Goal: Information Seeking & Learning: Learn about a topic

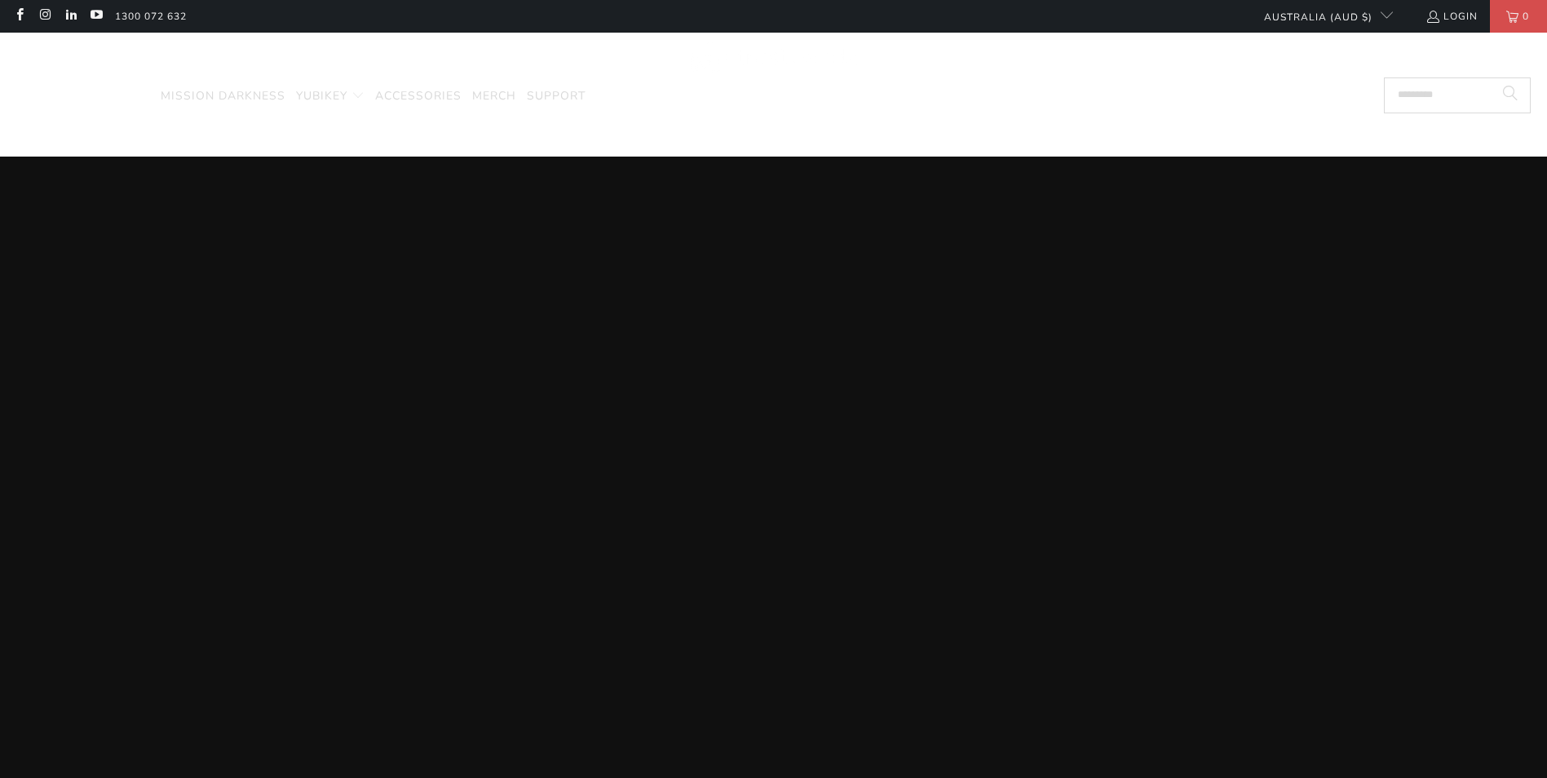
click at [107, 91] on span "Encrypted Storage" at bounding box center [83, 95] width 134 height 15
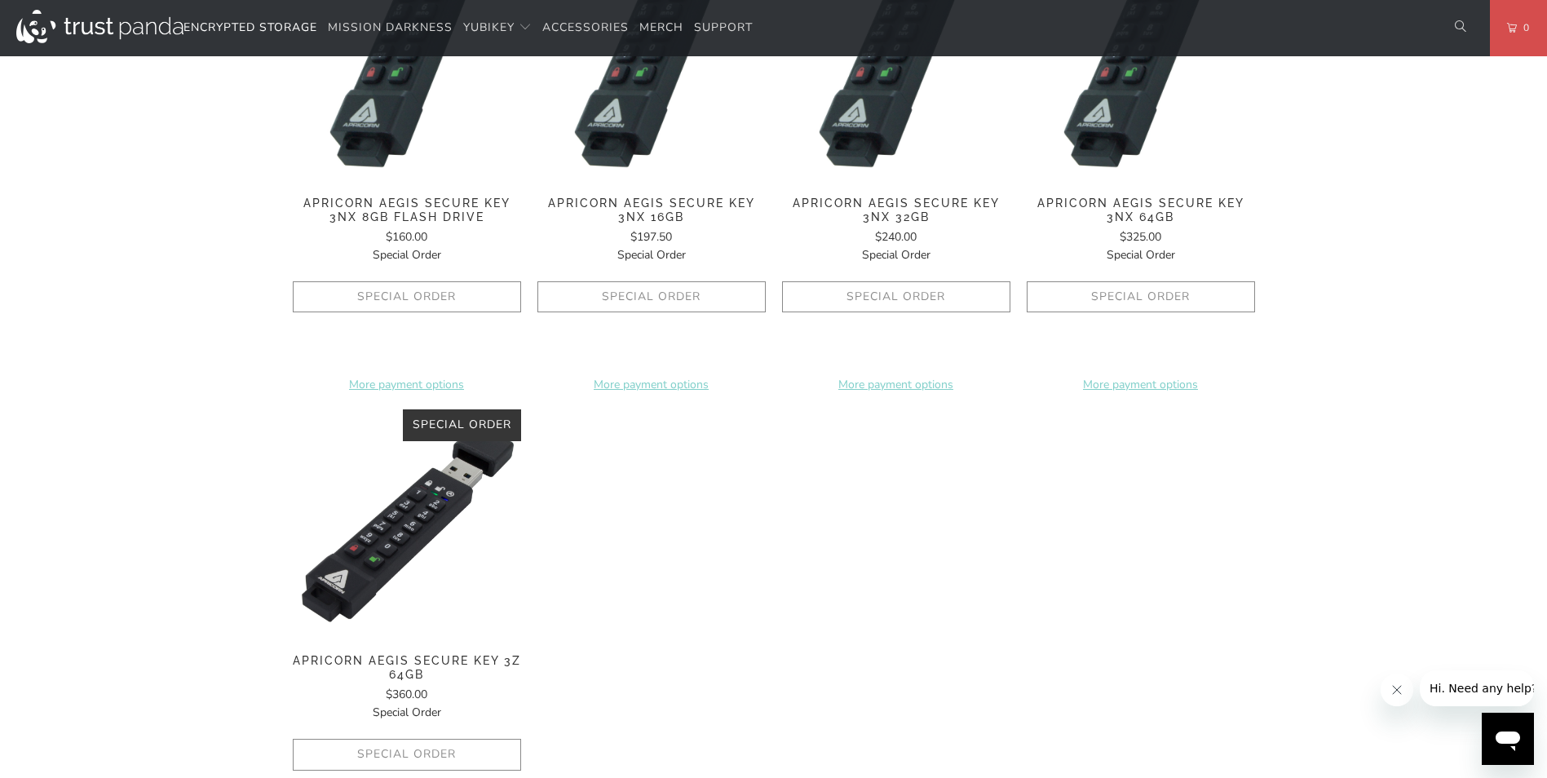
scroll to position [1142, 0]
click at [417, 512] on img at bounding box center [407, 523] width 228 height 228
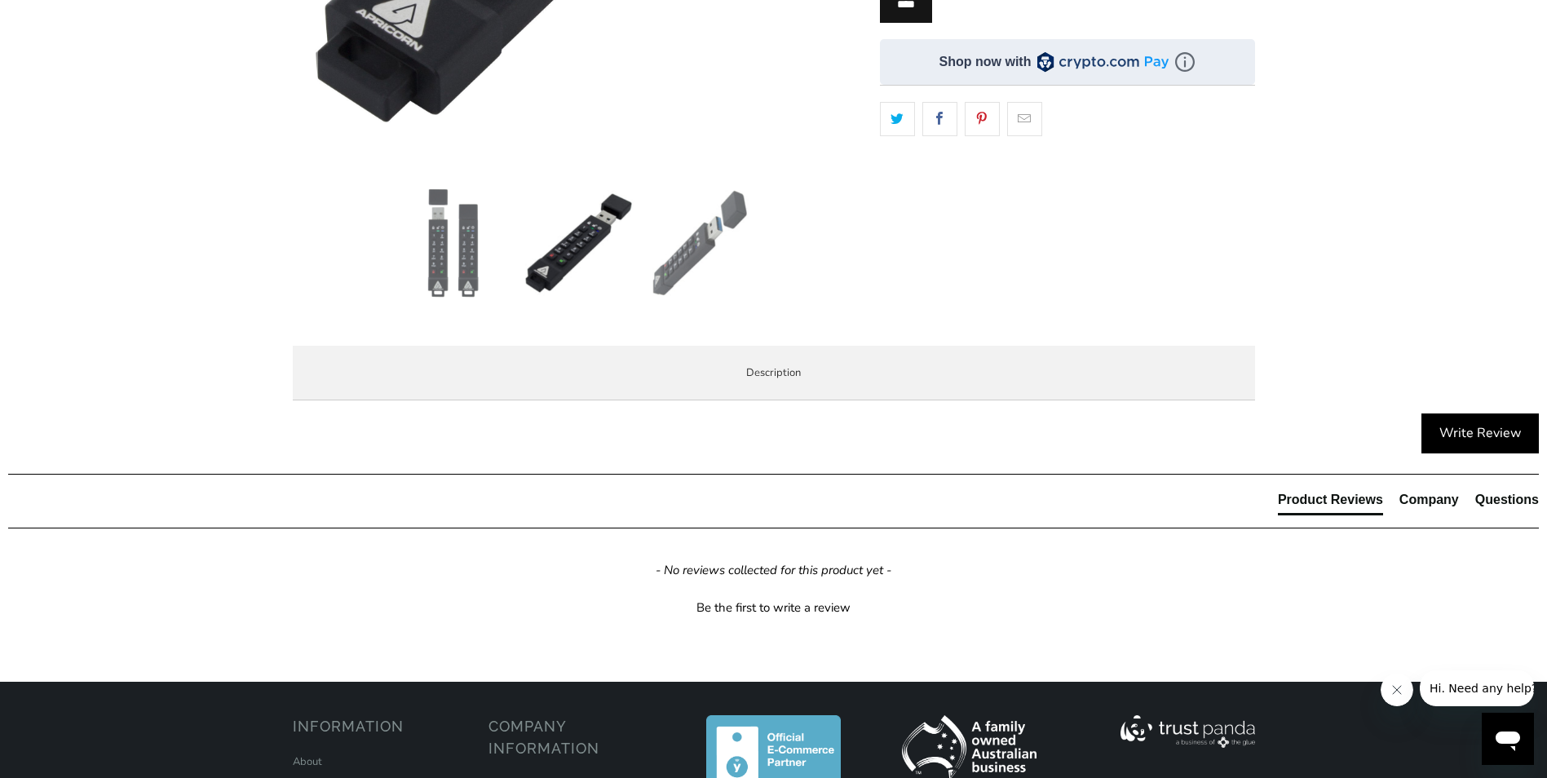
scroll to position [652, 0]
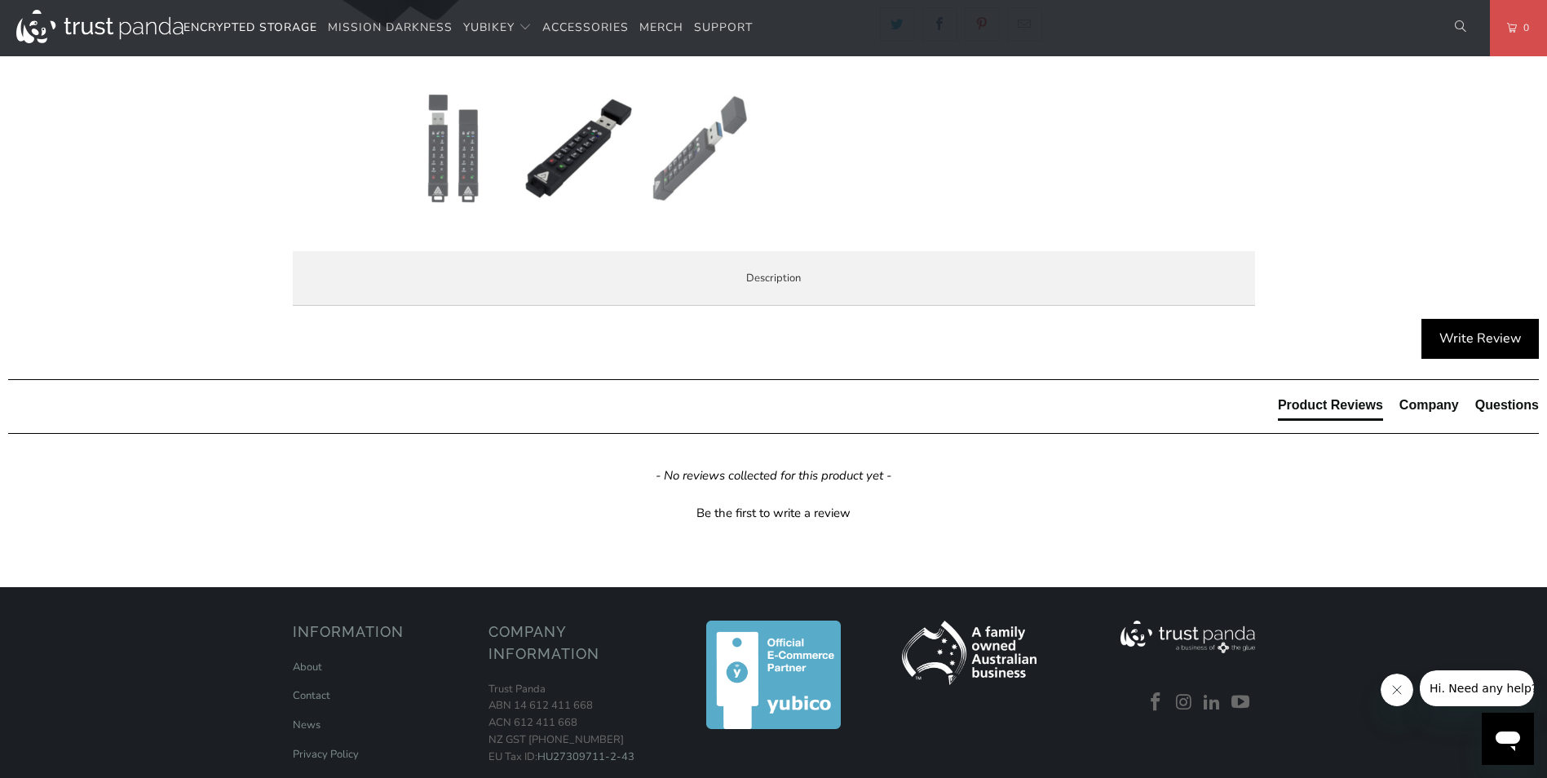
click at [0, 0] on span "Specifications" at bounding box center [0, 0] width 0 height 0
click at [0, 0] on span "Enterprise and Government" at bounding box center [0, 0] width 0 height 0
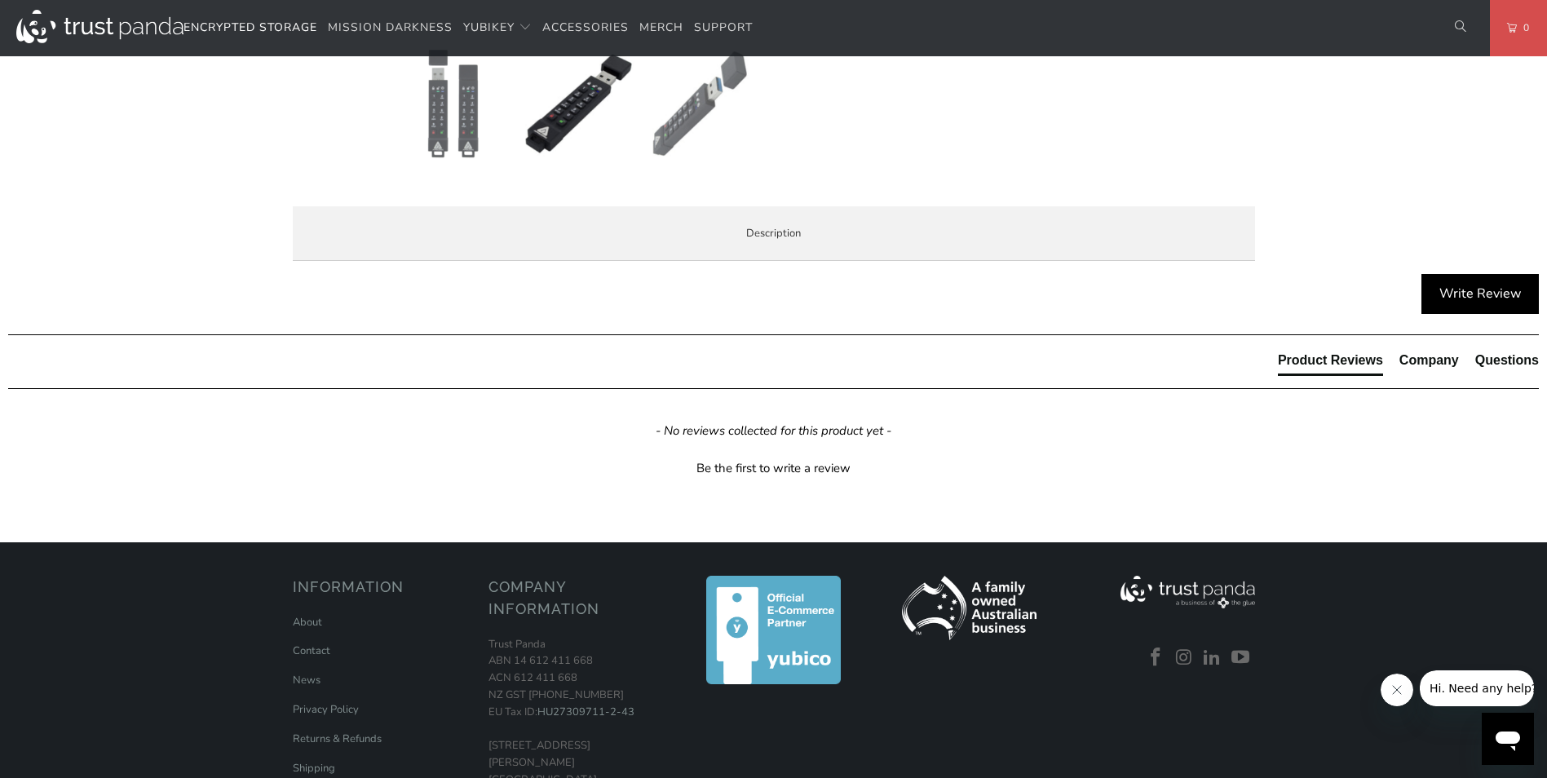
scroll to position [734, 0]
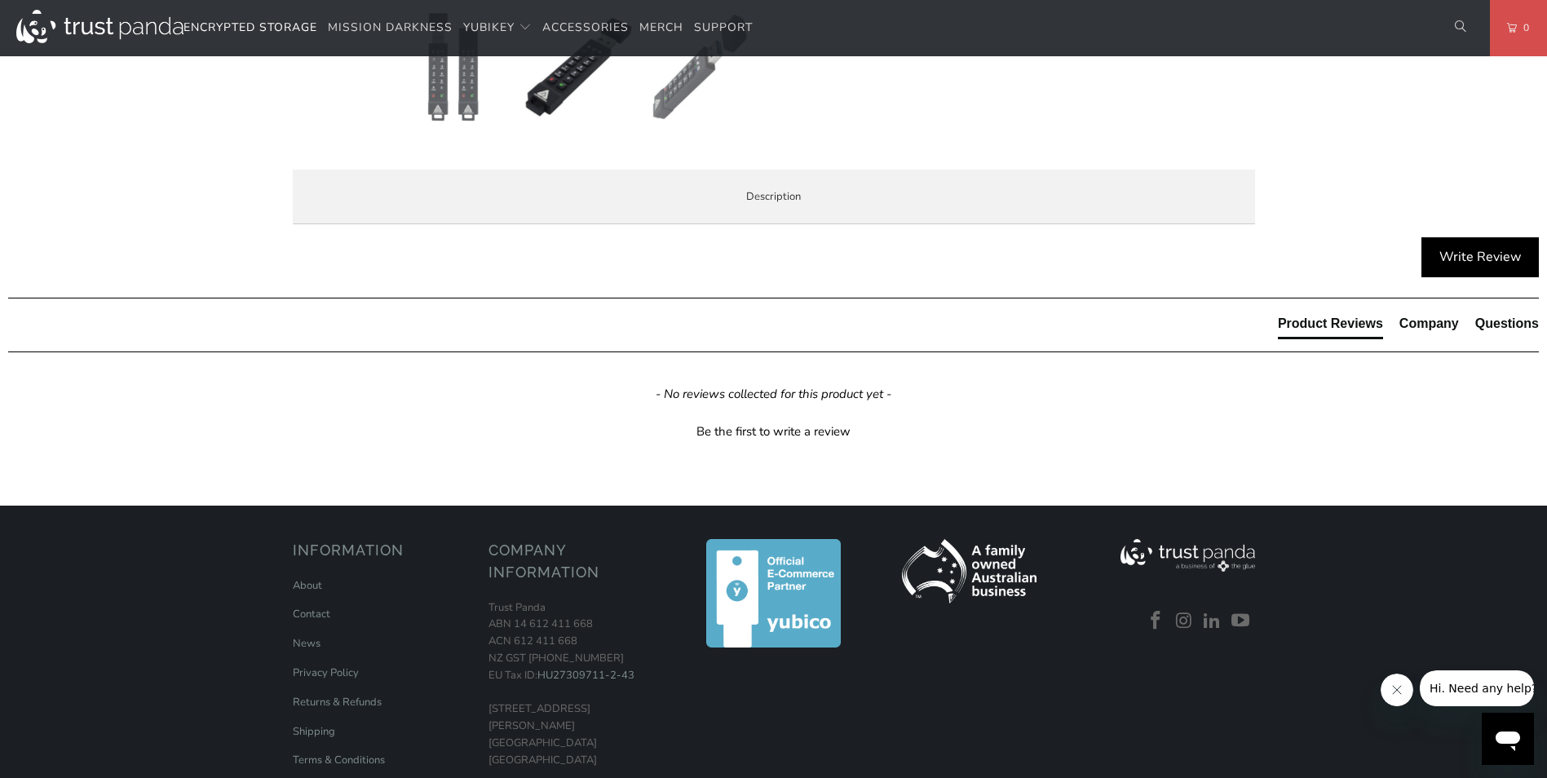
click at [0, 0] on span "Local Service & Support" at bounding box center [0, 0] width 0 height 0
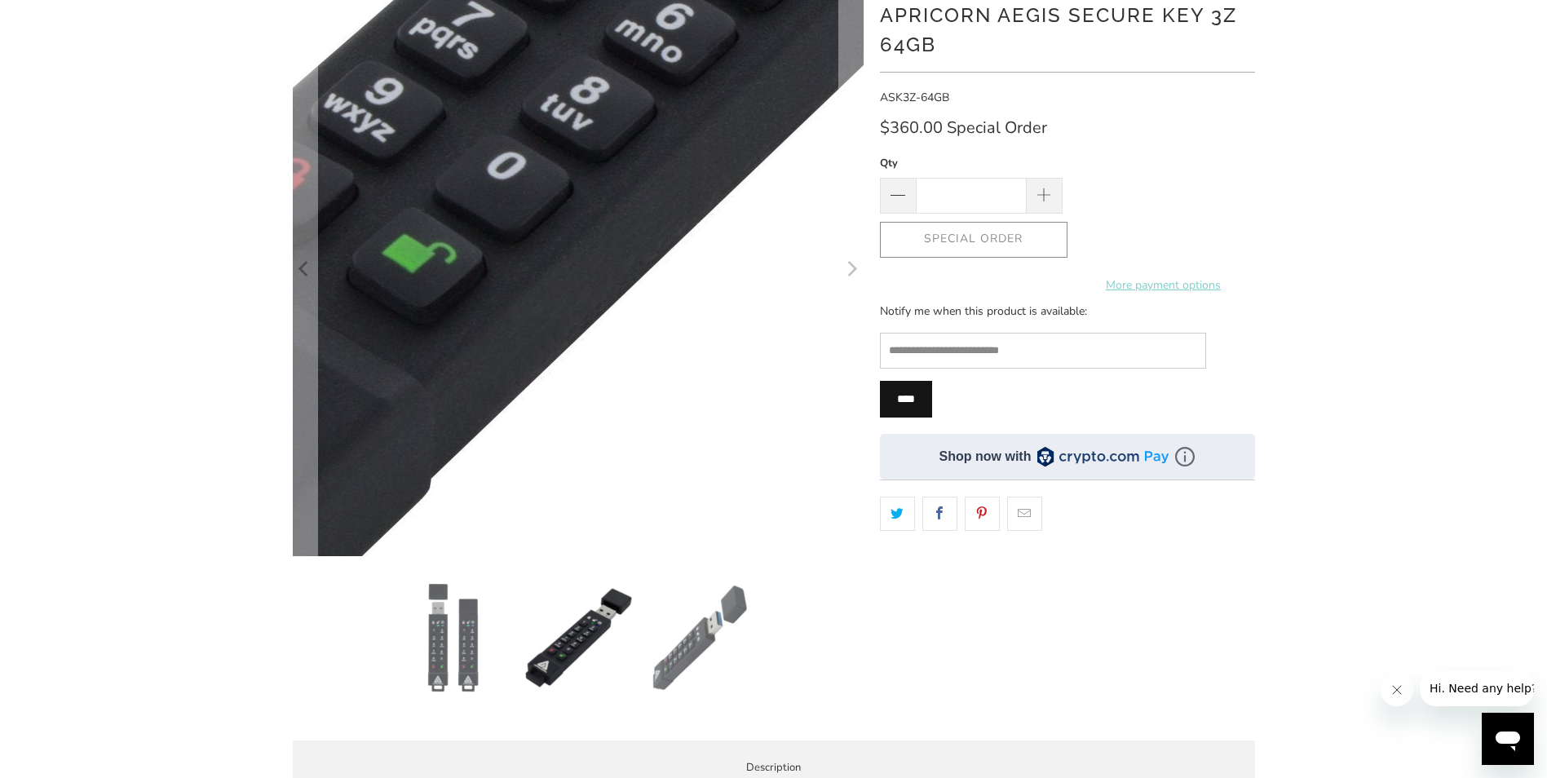
scroll to position [0, 0]
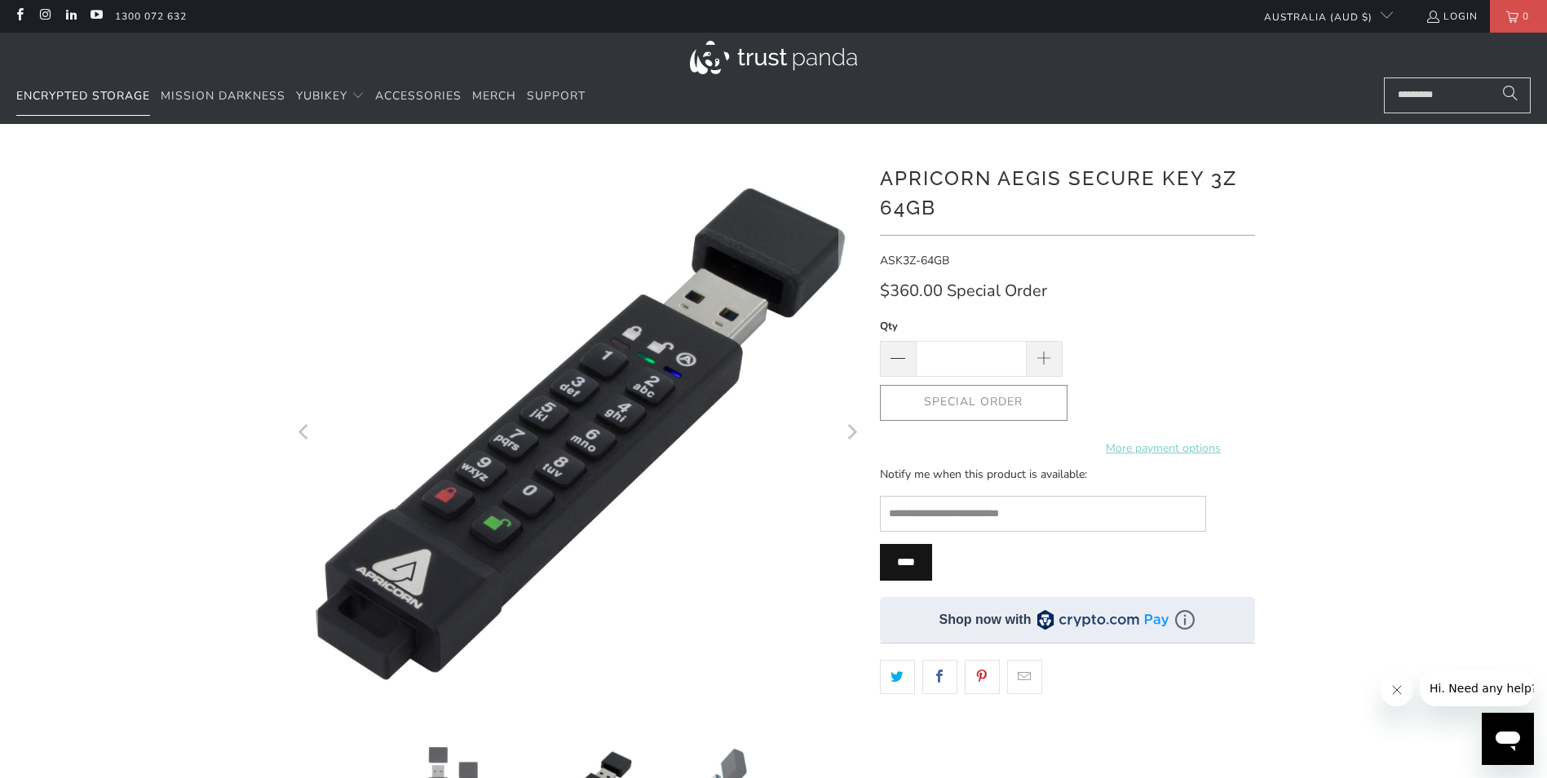
click at [94, 98] on span "Encrypted Storage" at bounding box center [83, 95] width 134 height 15
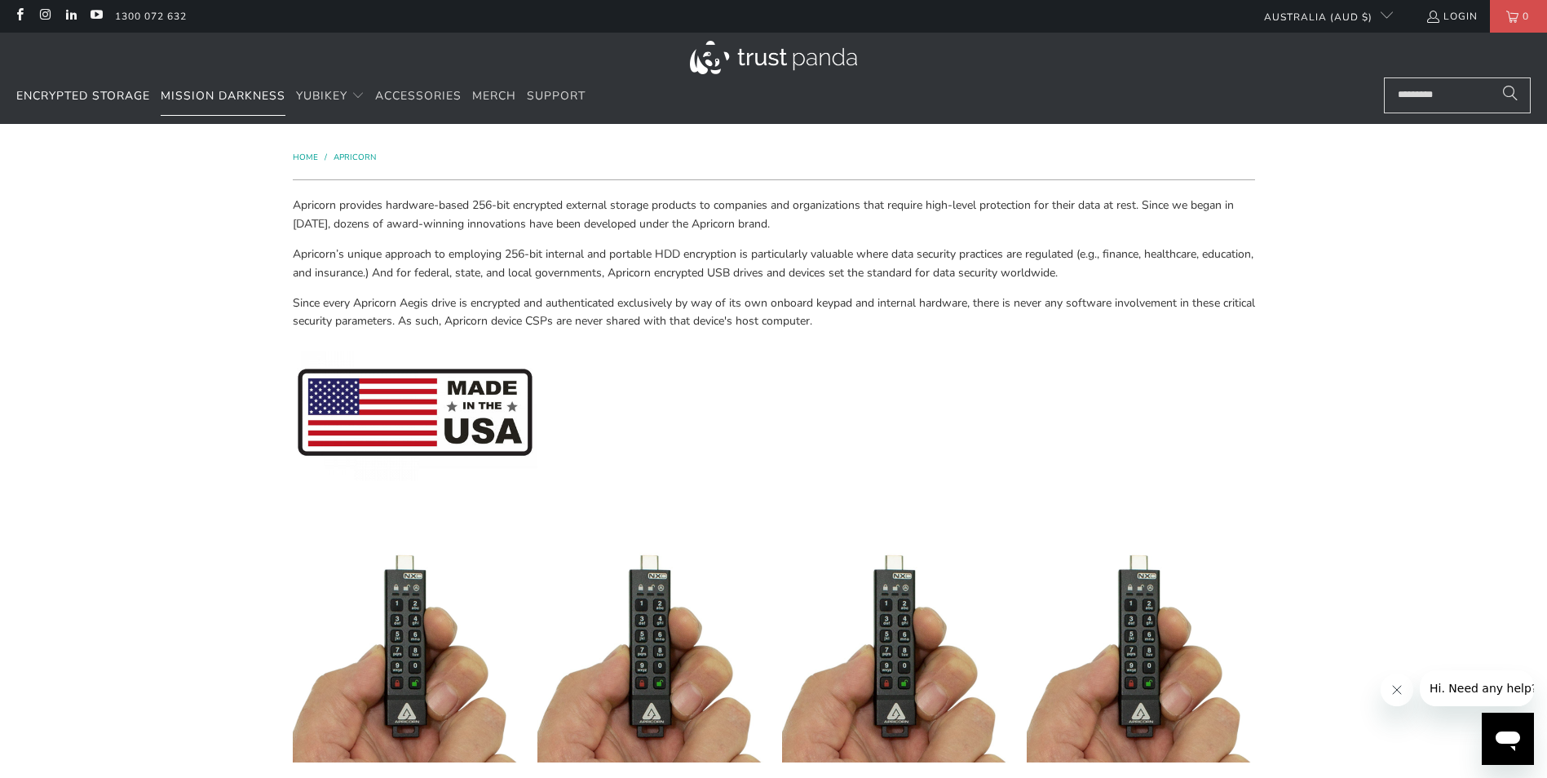
click at [193, 95] on span "Mission Darkness" at bounding box center [223, 95] width 125 height 15
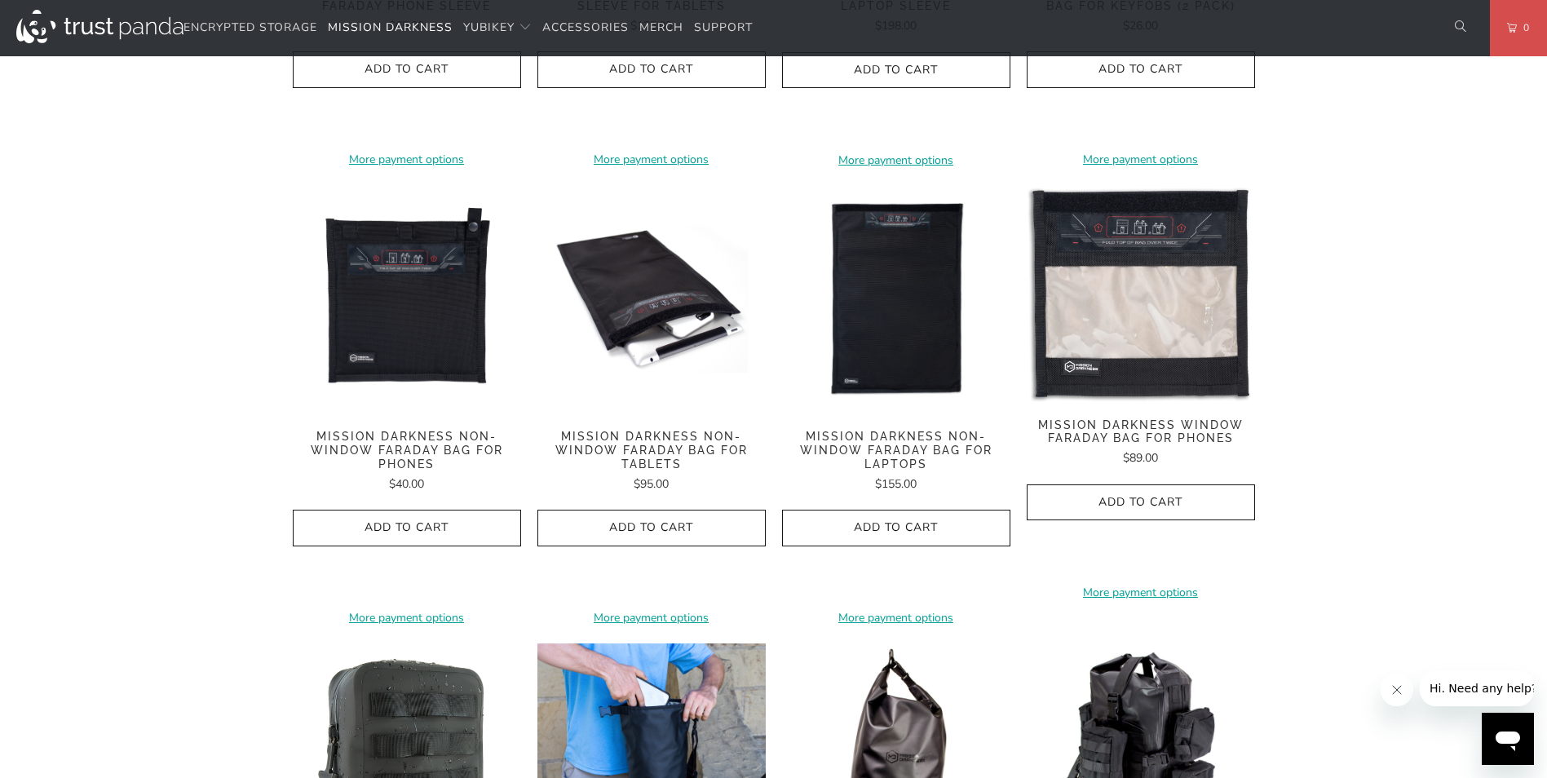
scroll to position [1142, 0]
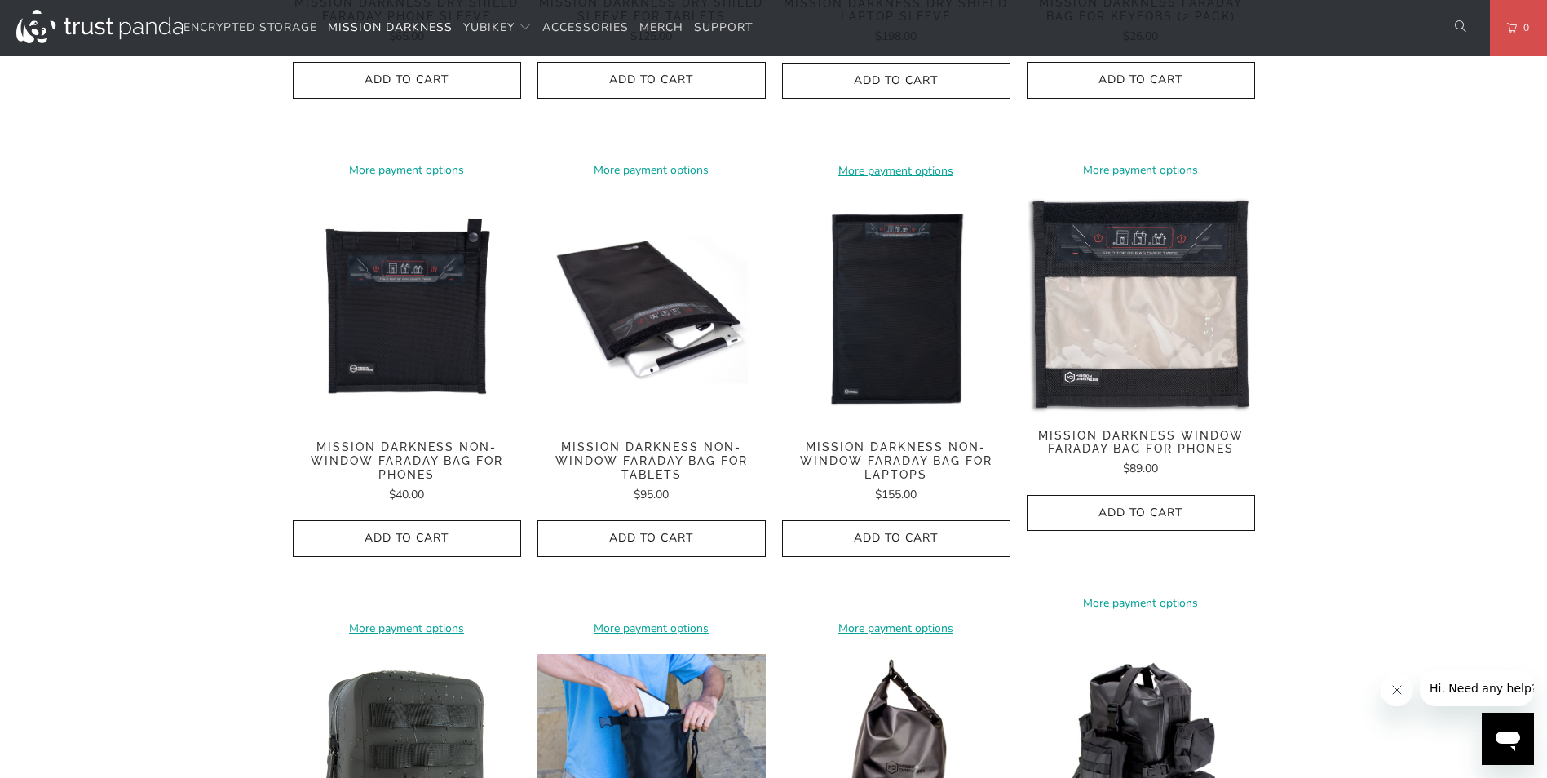
click at [449, 447] on span "Mission Darkness Non-Window Faraday Bag for Phones" at bounding box center [407, 460] width 228 height 41
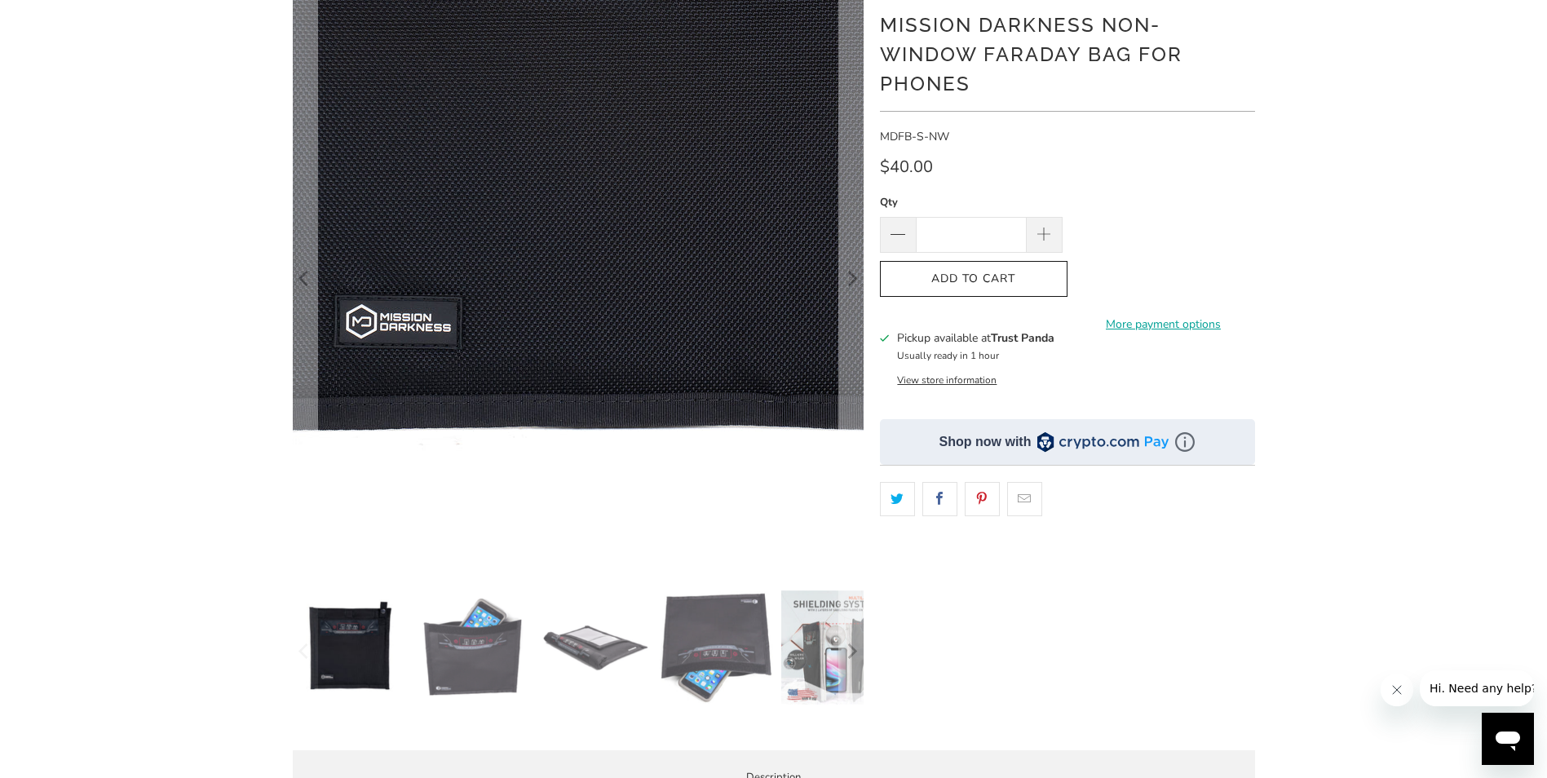
scroll to position [326, 0]
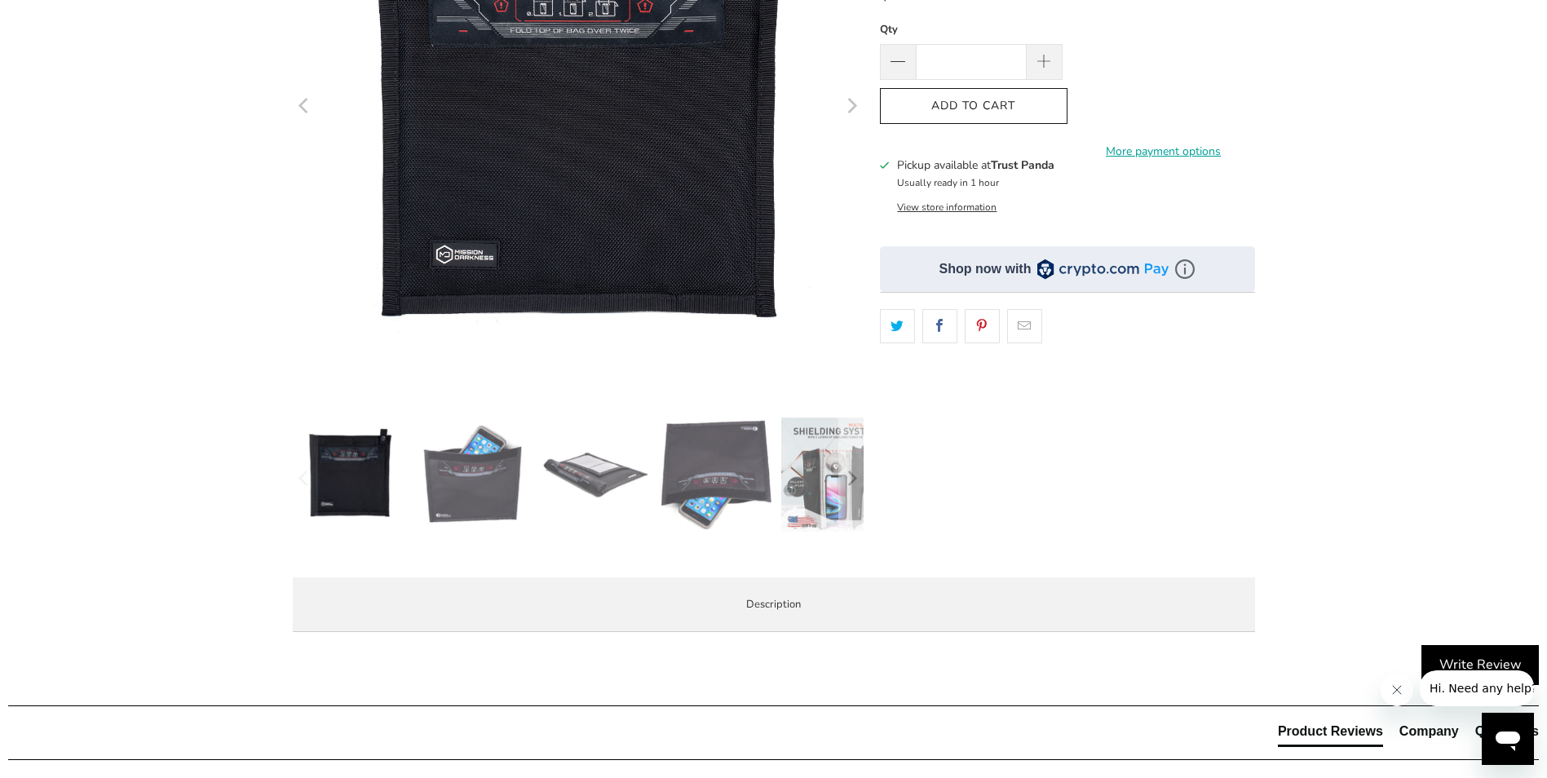
click at [507, 471] on img at bounding box center [472, 475] width 114 height 114
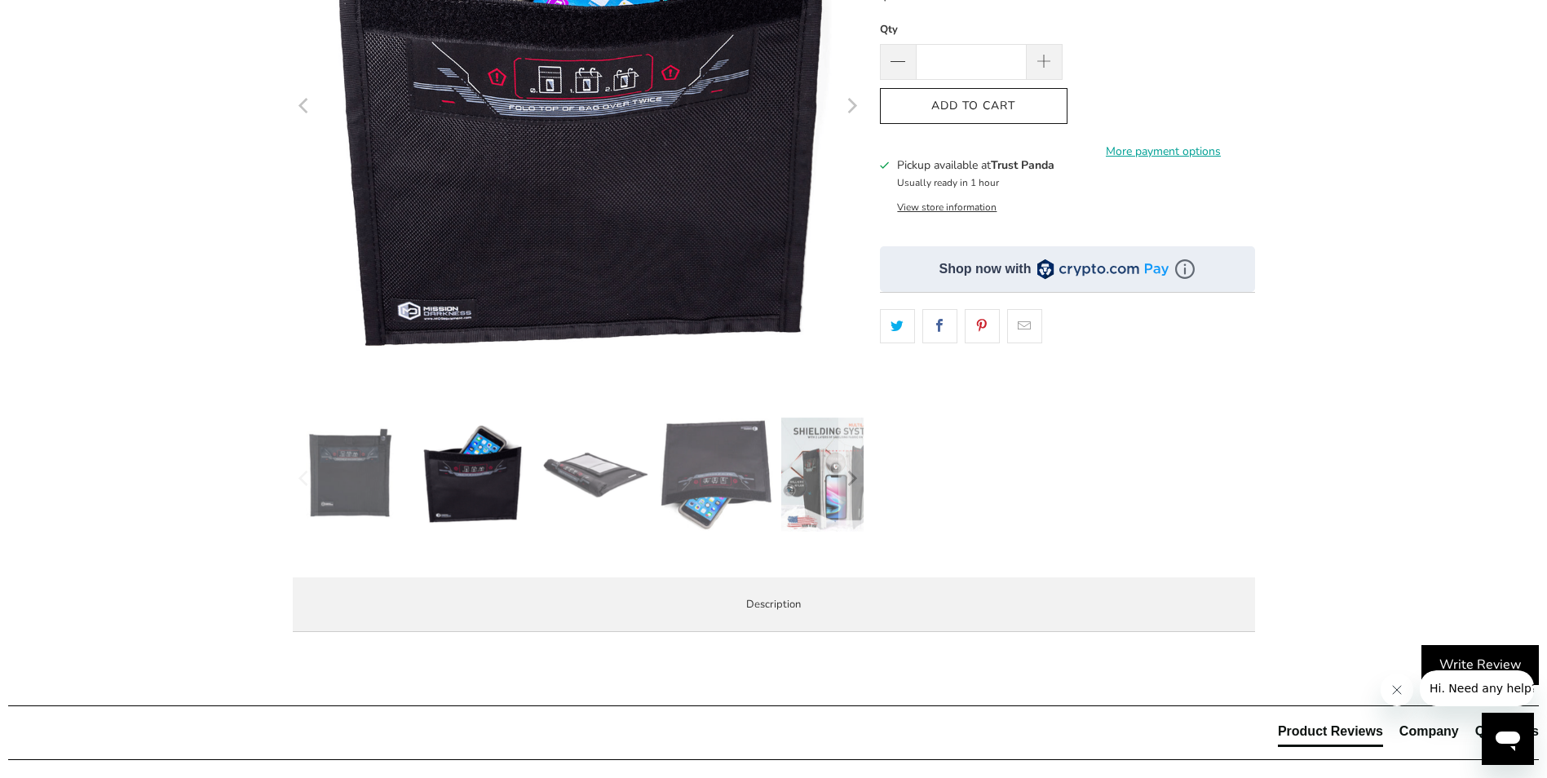
click at [614, 467] on img at bounding box center [594, 475] width 114 height 114
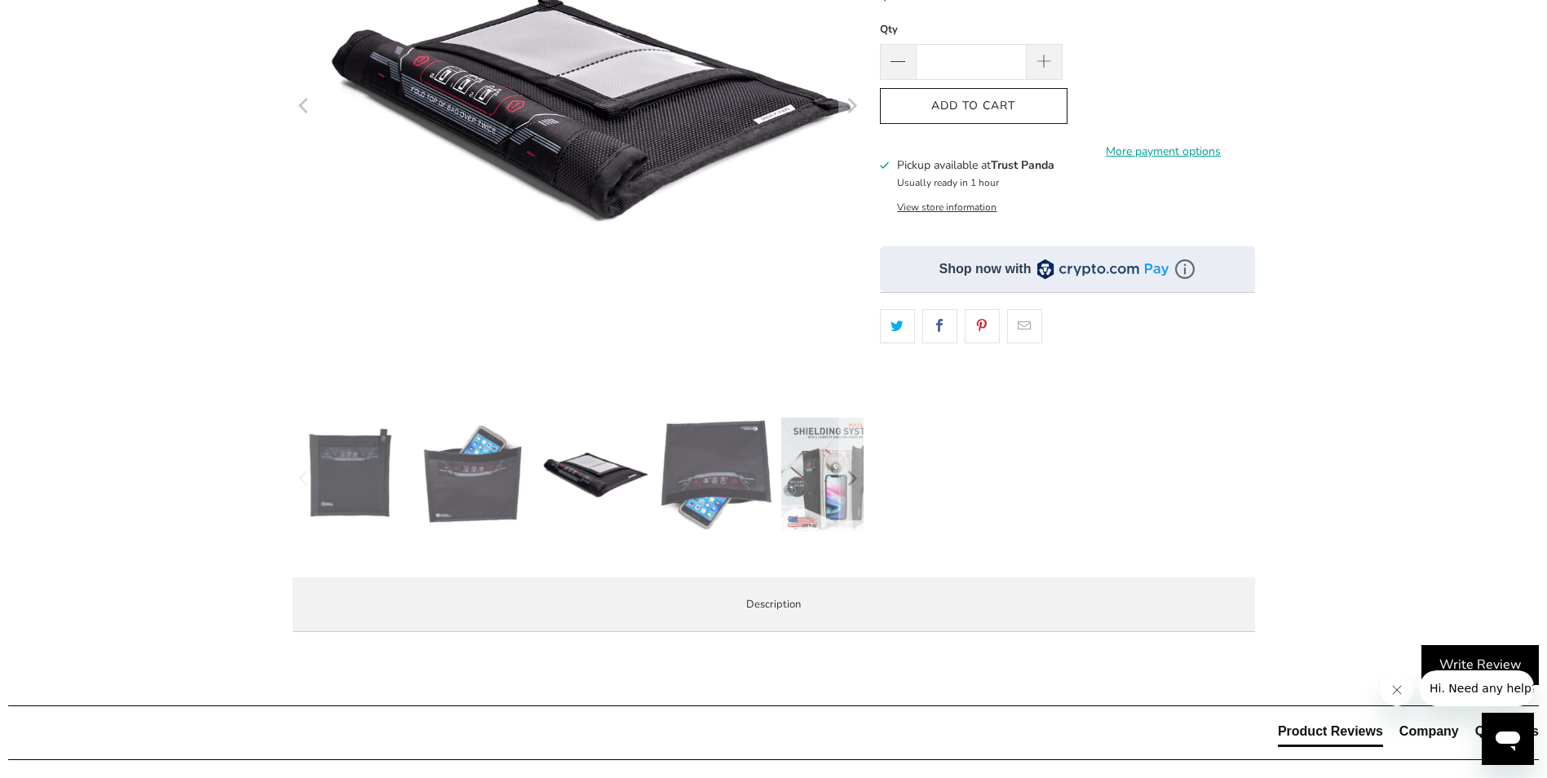
click at [695, 475] on img at bounding box center [717, 474] width 114 height 113
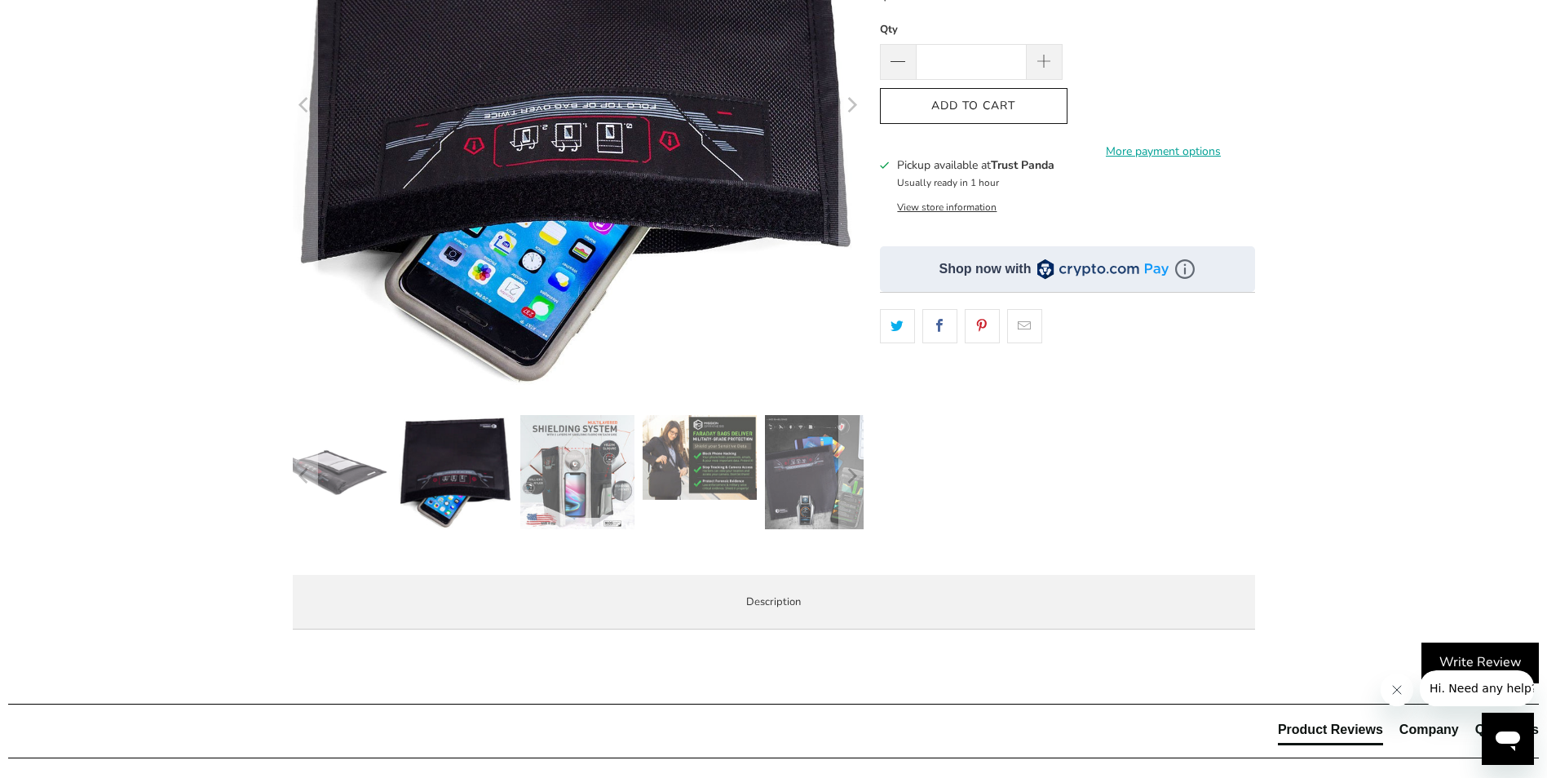
click at [740, 468] on img at bounding box center [700, 457] width 114 height 85
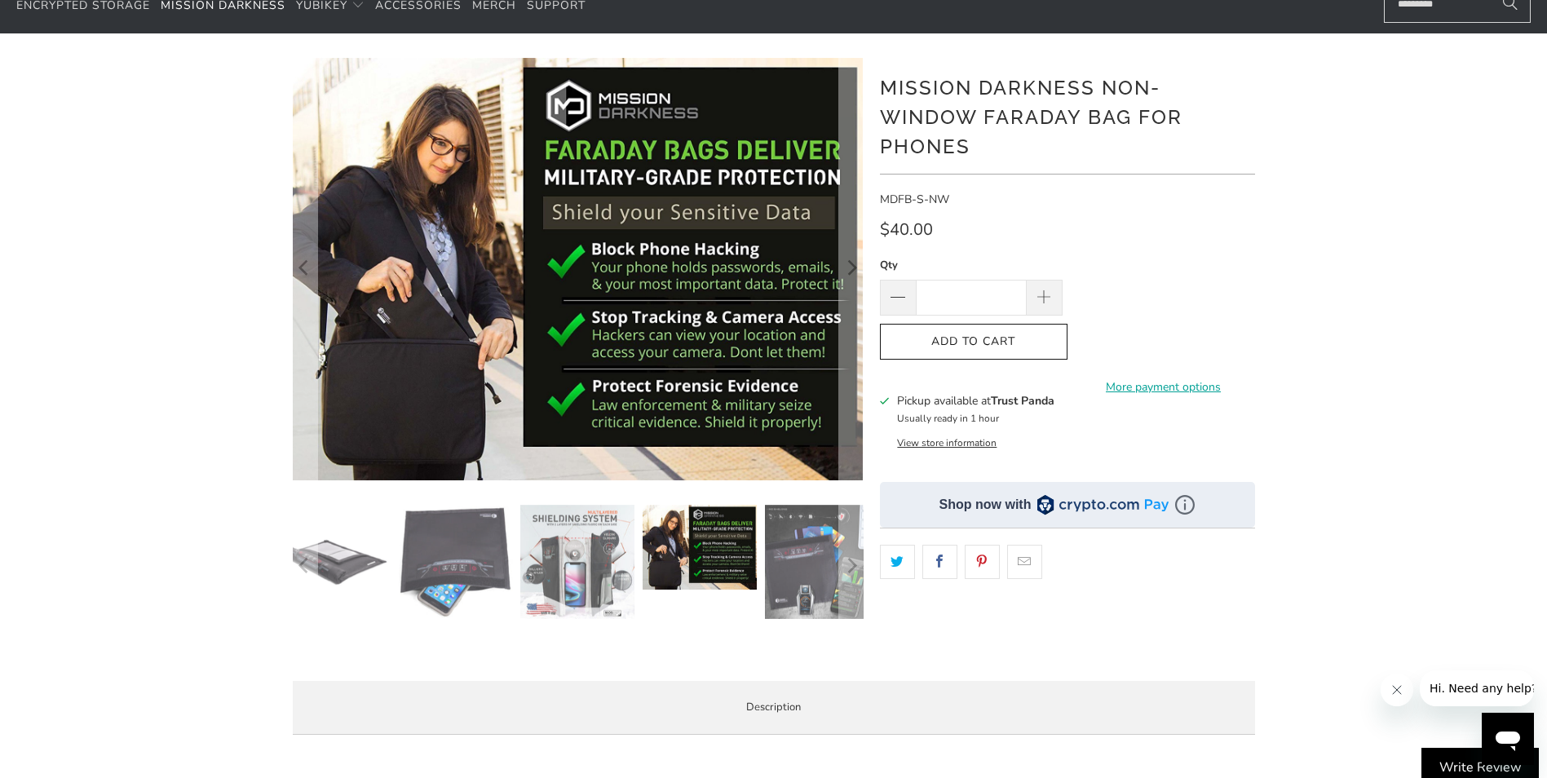
scroll to position [82, 0]
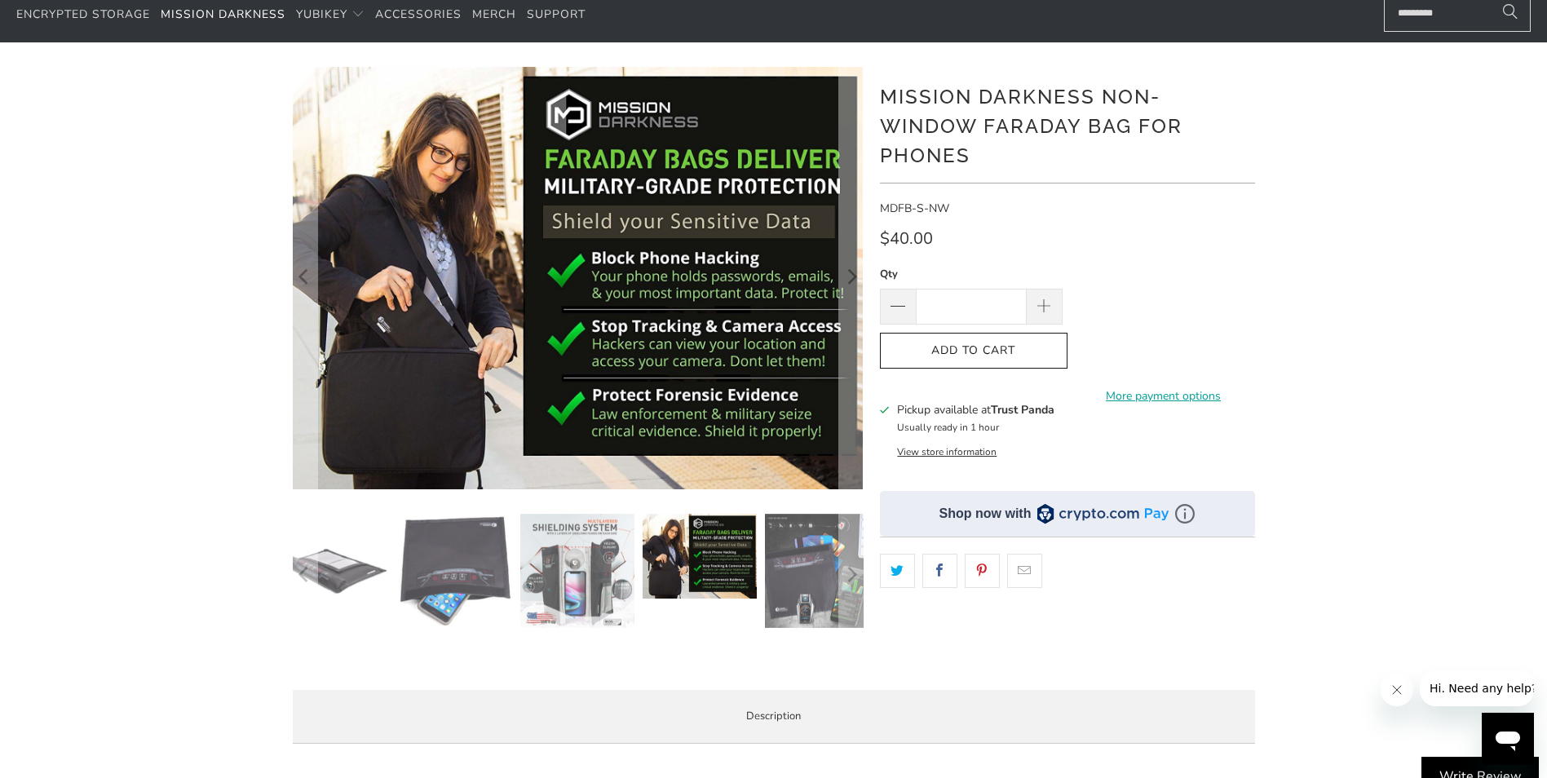
click at [812, 586] on img at bounding box center [823, 571] width 114 height 114
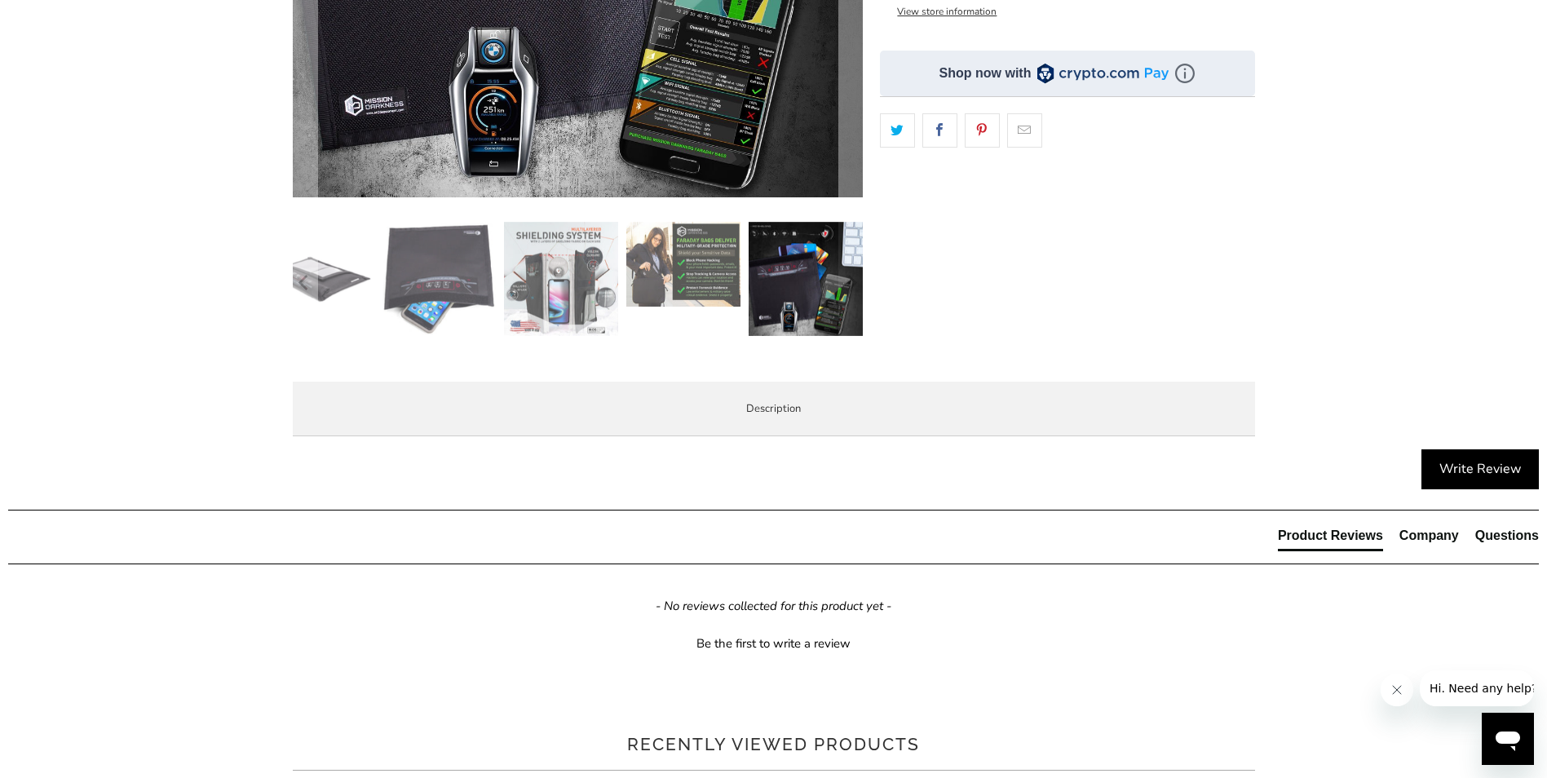
scroll to position [571, 0]
